Goal: Task Accomplishment & Management: Use online tool/utility

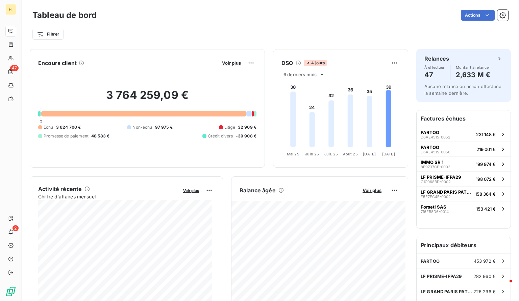
scroll to position [1, 0]
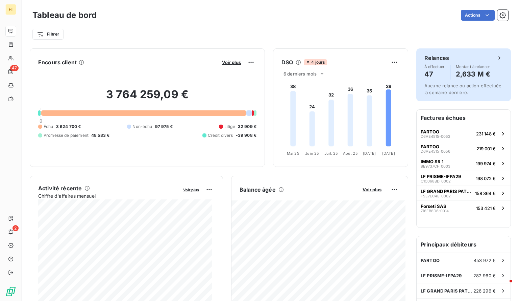
click at [499, 57] on icon at bounding box center [500, 57] width 2 height 3
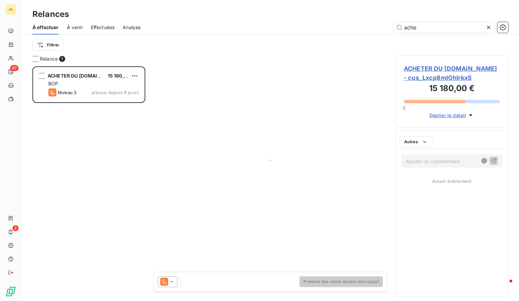
scroll to position [229, 108]
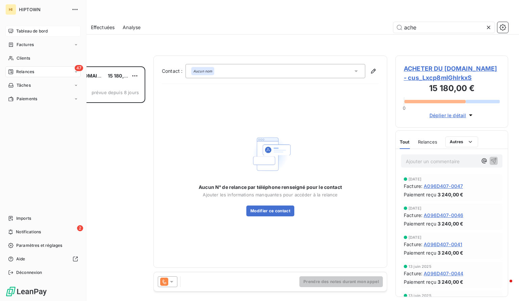
click at [28, 34] on span "Tableau de bord" at bounding box center [31, 31] width 31 height 6
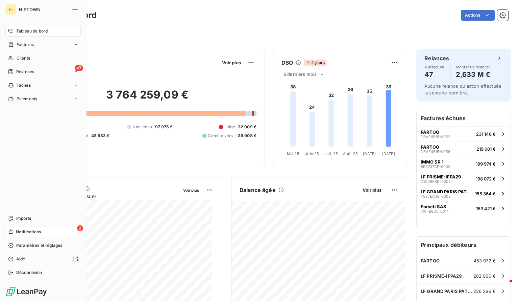
click at [31, 231] on span "Notifications" at bounding box center [28, 232] width 25 height 6
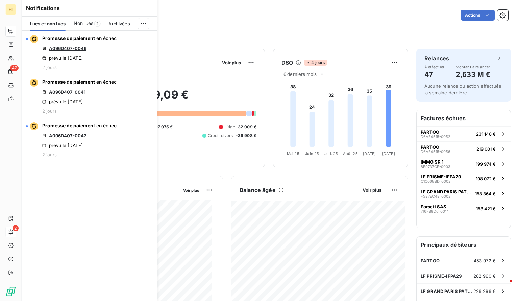
click at [84, 23] on span "Non lues" at bounding box center [84, 23] width 20 height 7
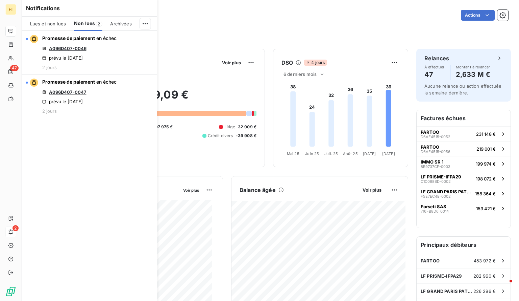
click at [40, 25] on span "Lues et non lues" at bounding box center [48, 23] width 36 height 5
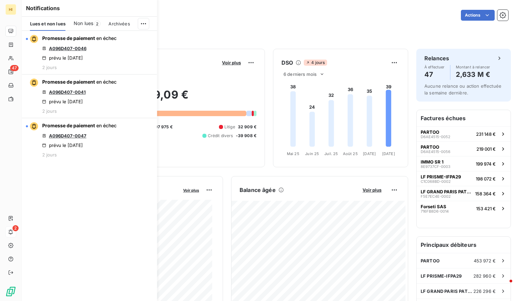
click at [88, 23] on span "Non lues" at bounding box center [84, 23] width 20 height 7
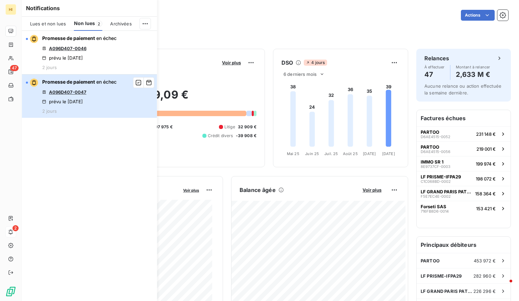
click at [83, 100] on div "prévu le [DATE]" at bounding box center [62, 101] width 41 height 5
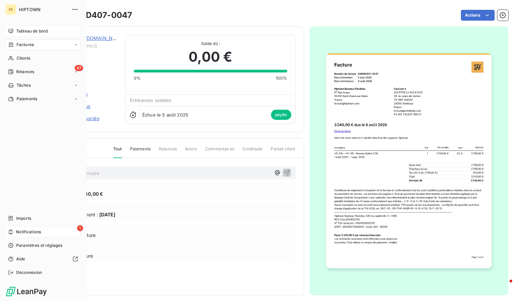
click at [27, 28] on span "Tableau de bord" at bounding box center [31, 31] width 31 height 6
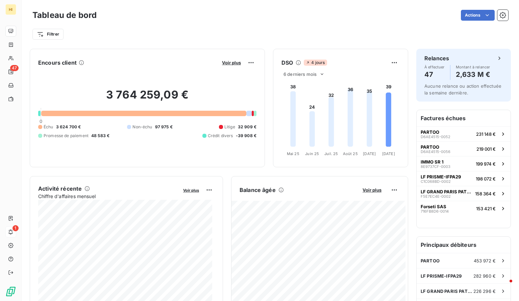
click at [140, 26] on div "Filtrer" at bounding box center [270, 31] width 476 height 18
click at [147, 8] on div "Tableau de bord Actions Filtrer" at bounding box center [271, 22] width 498 height 45
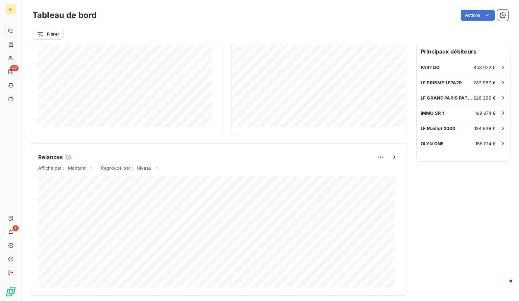
scroll to position [185, 0]
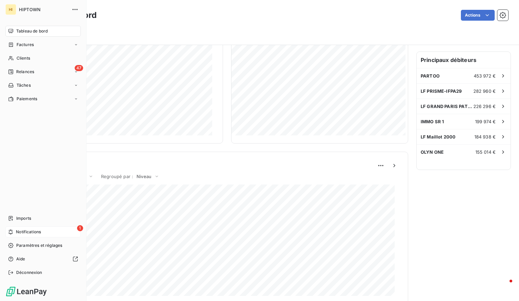
click at [26, 31] on span "Tableau de bord" at bounding box center [31, 31] width 31 height 6
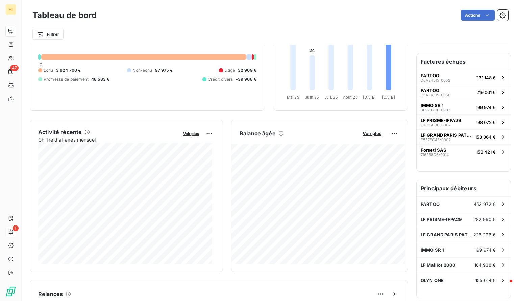
scroll to position [0, 0]
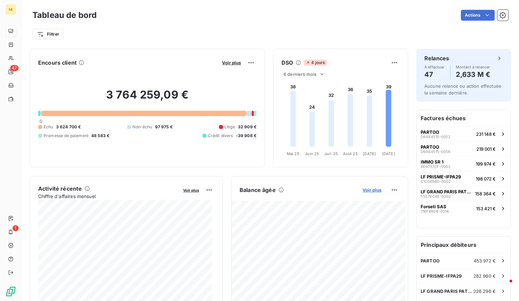
click at [364, 188] on span "Voir plus" at bounding box center [372, 189] width 19 height 5
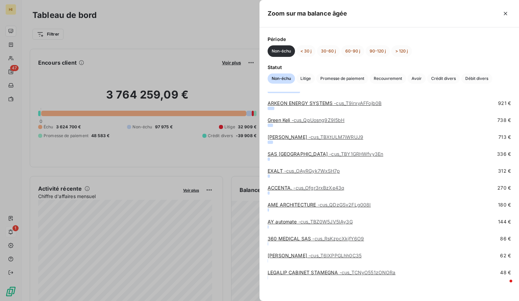
scroll to position [102, 0]
click at [329, 272] on link "LEGALIP CABINET STAMEGNA - cus_TCNyO551zONORa" at bounding box center [332, 272] width 128 height 6
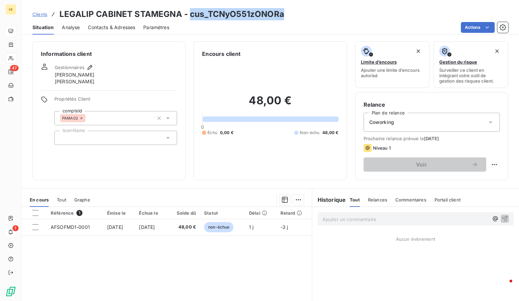
drag, startPoint x: 290, startPoint y: 14, endPoint x: 188, endPoint y: 15, distance: 101.8
click at [188, 15] on div "Clients LEGALIP CABINET STAMEGNA - cus_TCNyO551zONORa" at bounding box center [271, 14] width 498 height 12
copy h3 "cus_TCNyO551zONORa"
